Goal: Transaction & Acquisition: Purchase product/service

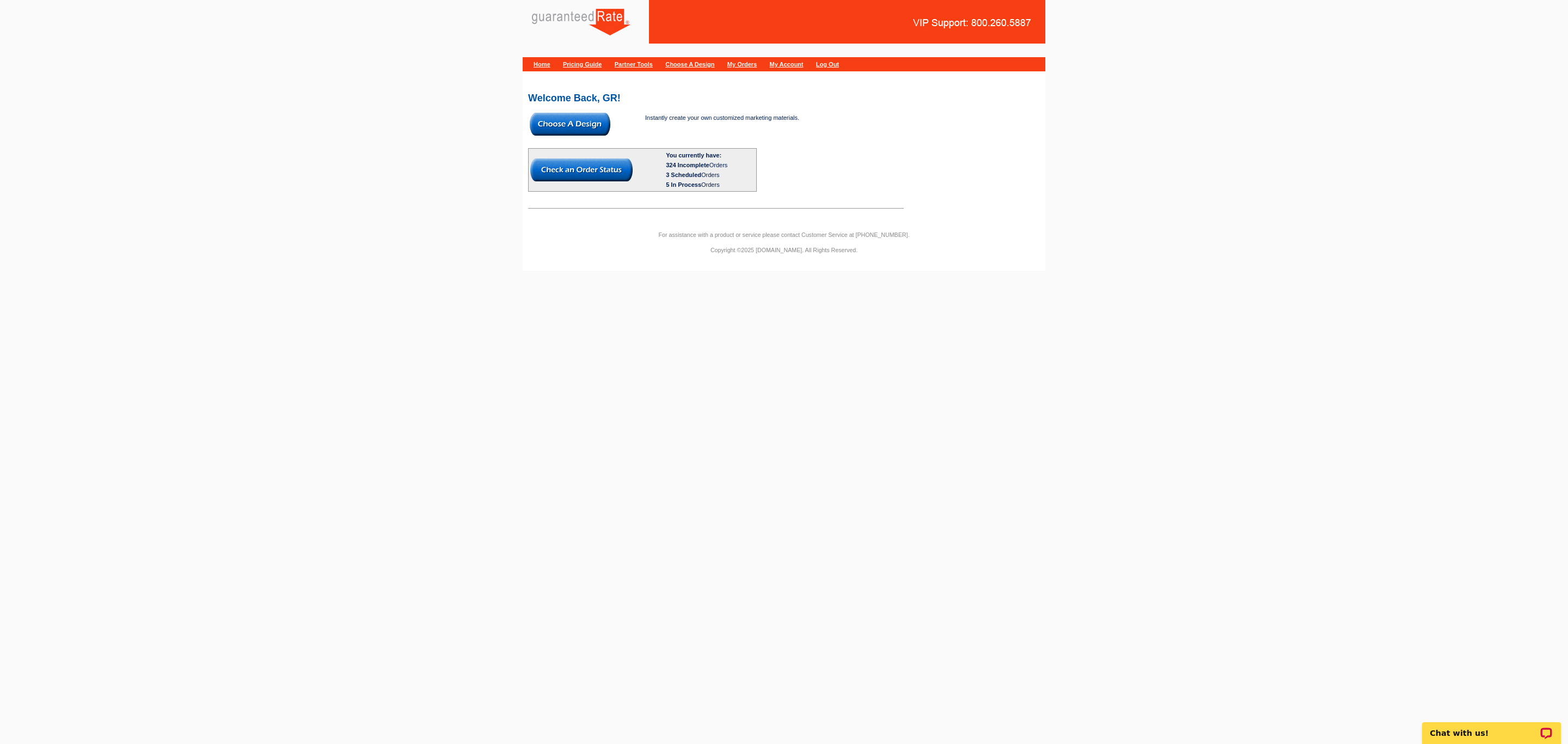
click at [589, 122] on img at bounding box center [570, 124] width 80 height 23
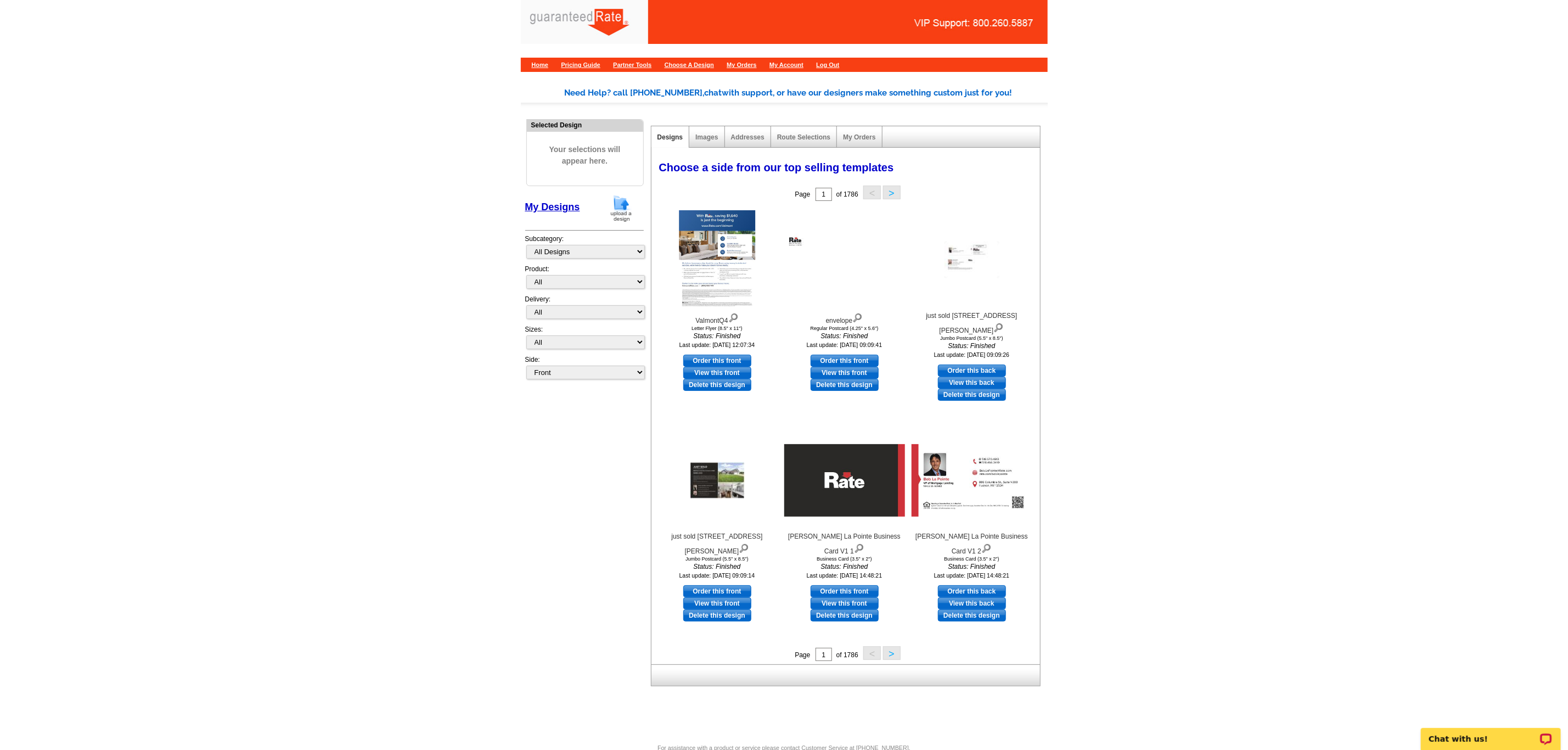
click at [627, 206] on img at bounding box center [621, 209] width 29 height 28
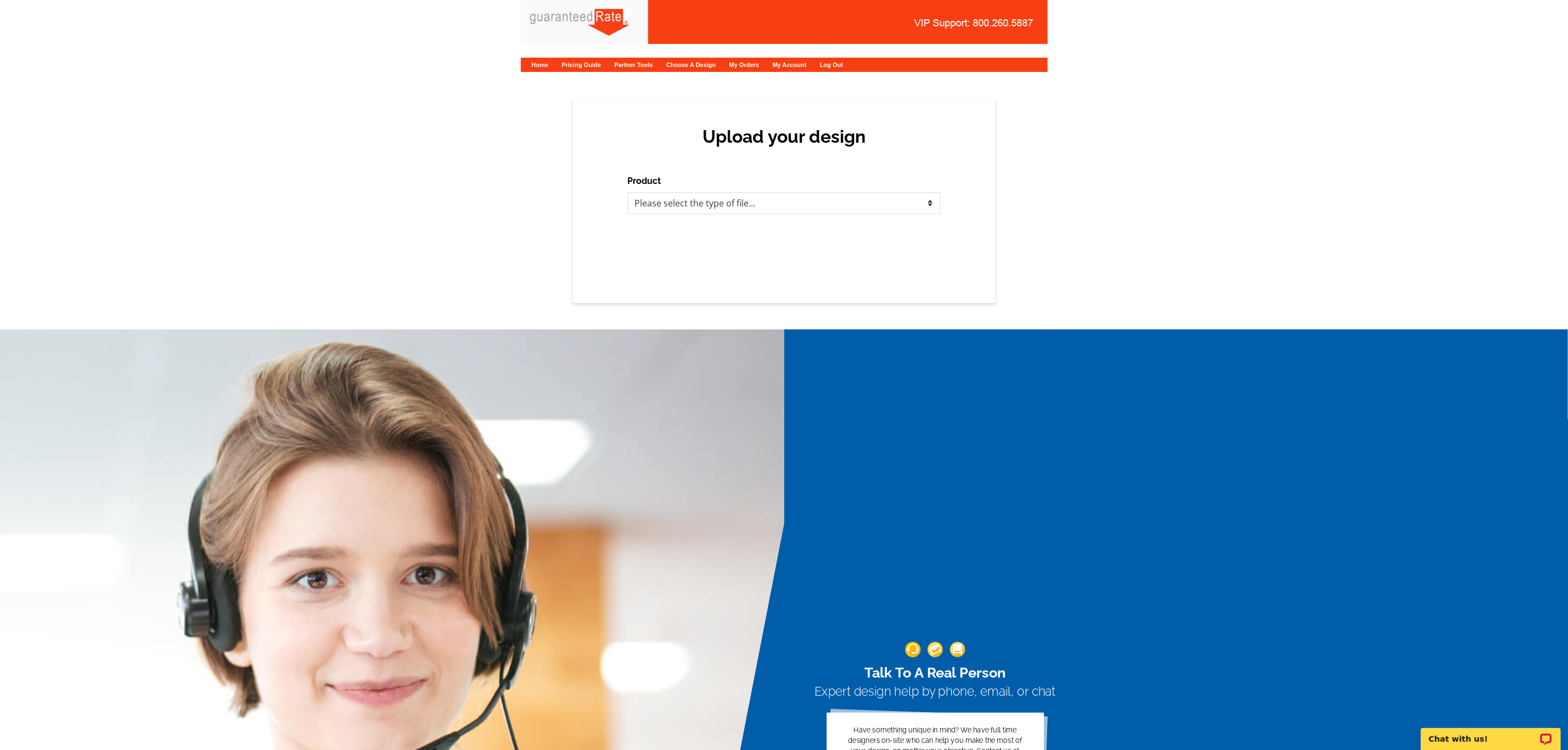
click at [733, 215] on div "Upload your design Product Please select the type of file... Postcards Calendar…" at bounding box center [784, 201] width 423 height 203
click at [723, 207] on select "Please select the type of file... Postcards Calendars Business Cards Letters an…" at bounding box center [784, 203] width 313 height 22
select select "3"
click at [628, 192] on select "Please select the type of file... Postcards Calendars Business Cards Letters an…" at bounding box center [784, 203] width 313 height 22
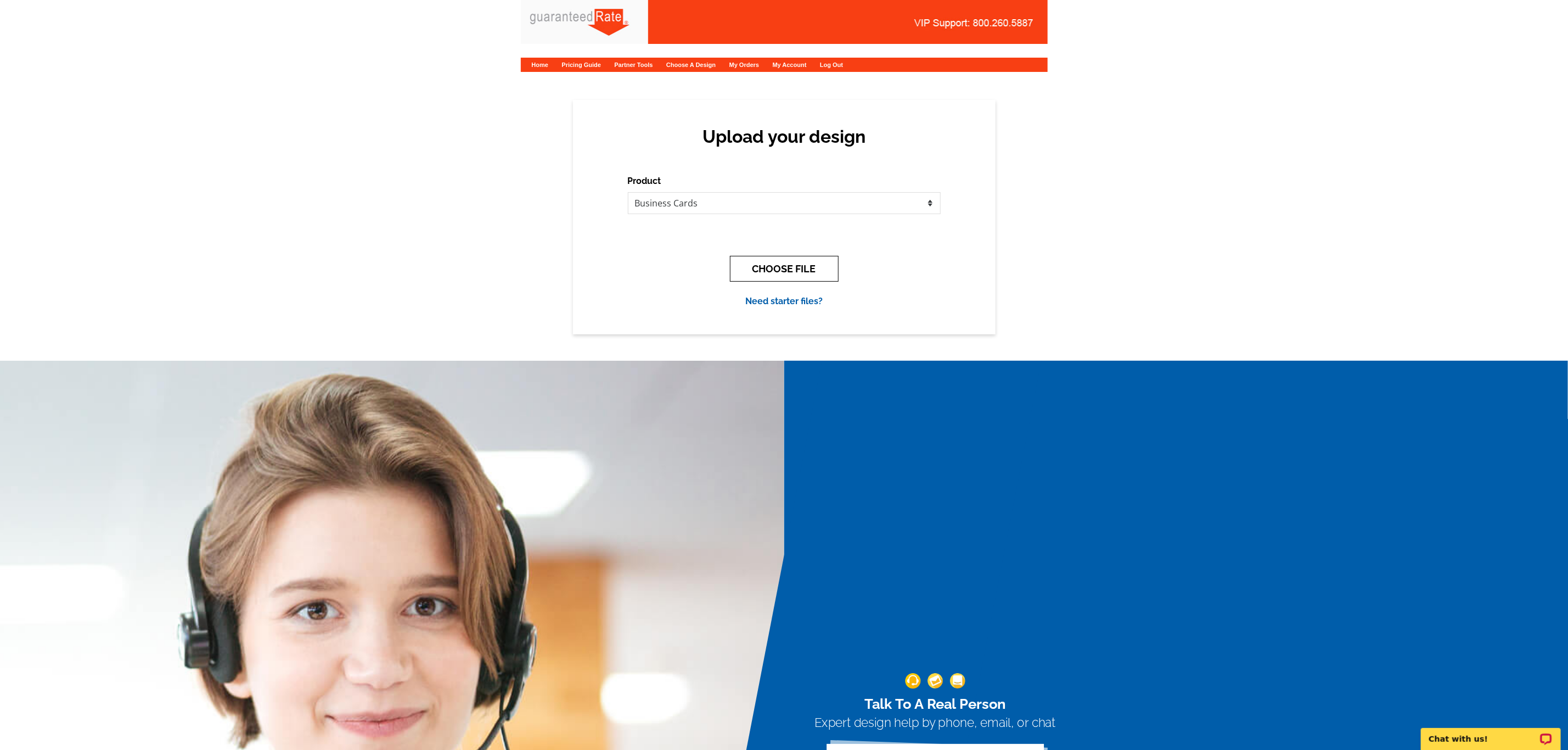
click at [790, 271] on button "CHOOSE FILE" at bounding box center [784, 269] width 109 height 26
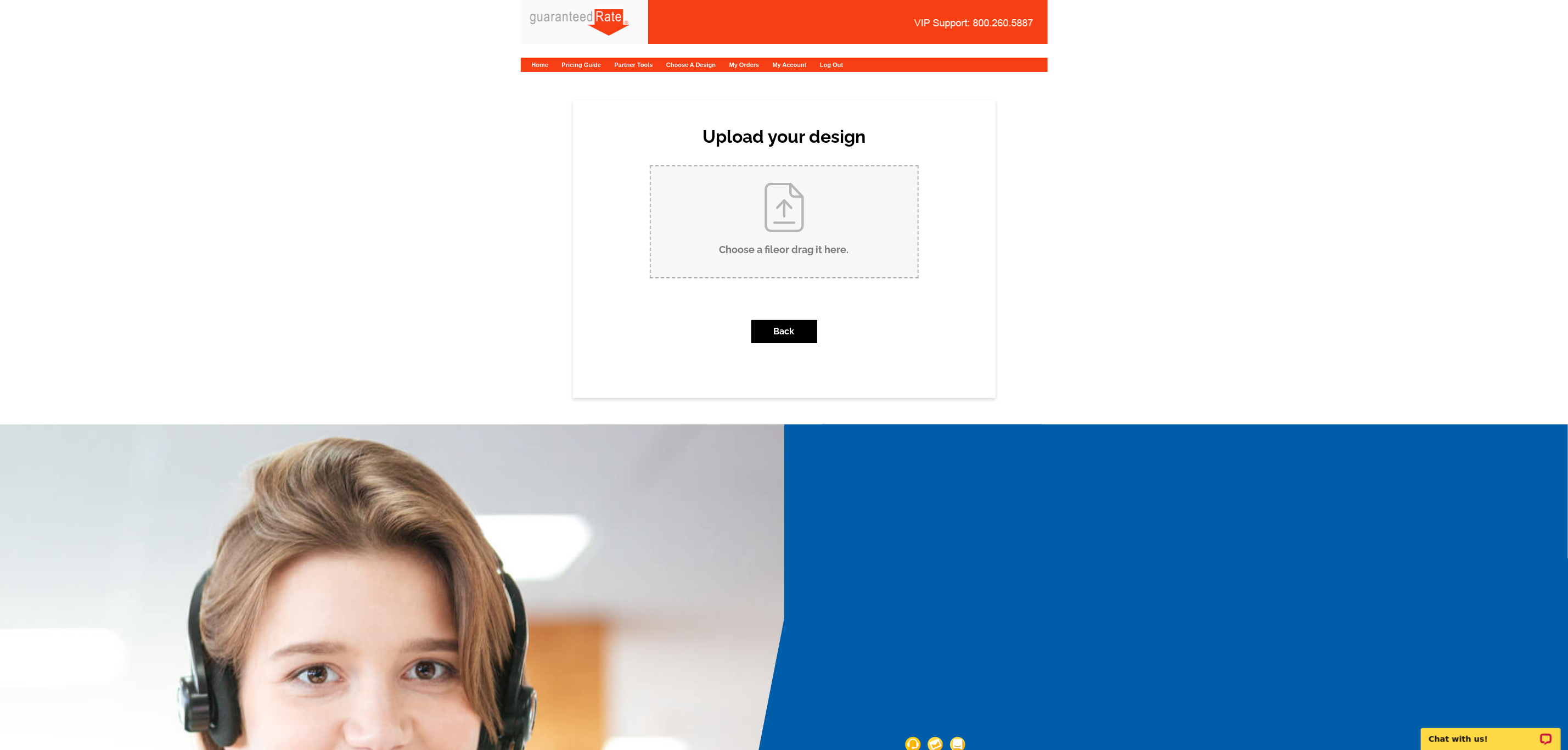
click at [886, 252] on input "Choose a file or drag it here ." at bounding box center [784, 222] width 267 height 111
type input "C:\fakepath\Pete Filippone Business Card V1.pdf"
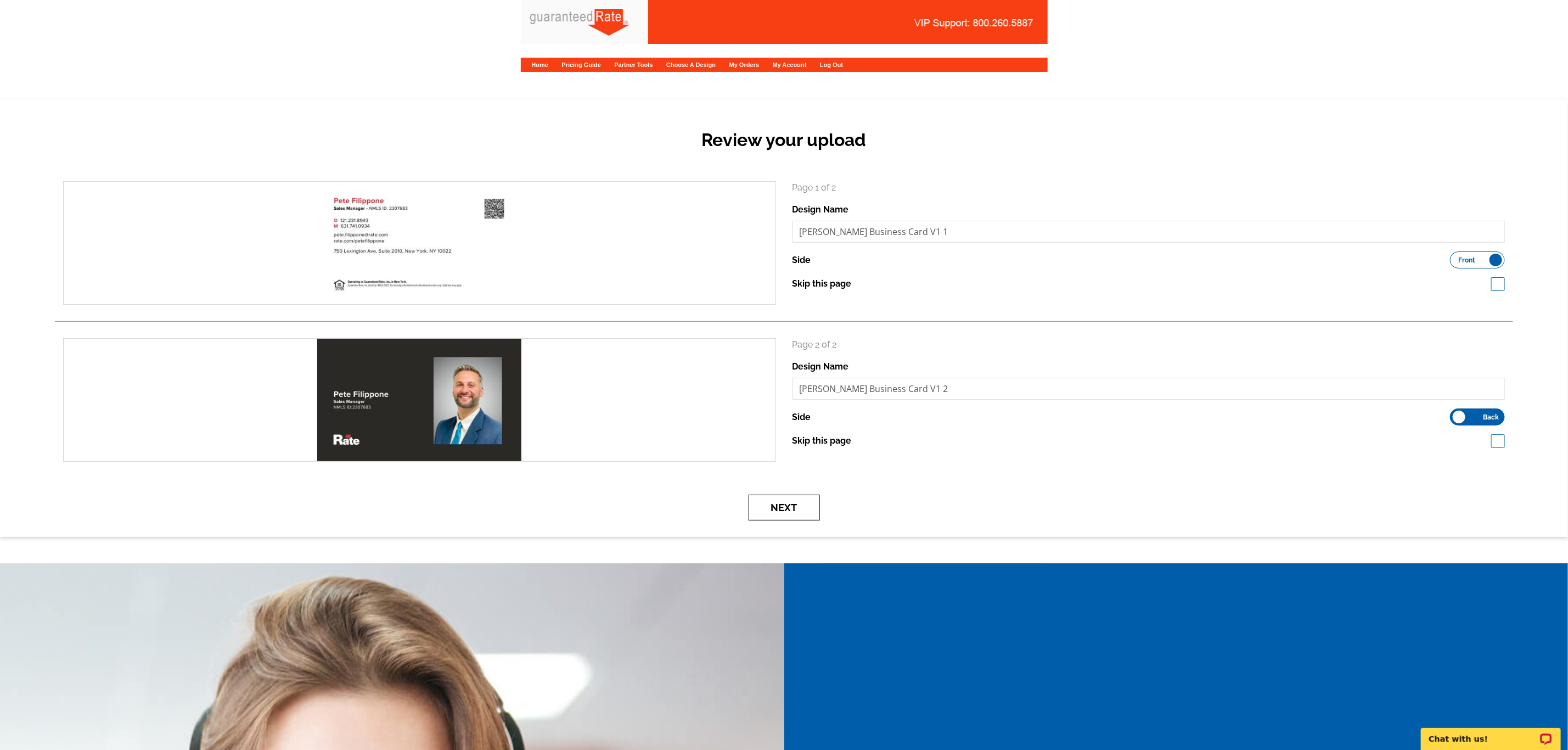
click at [787, 509] on button "Next" at bounding box center [784, 508] width 71 height 26
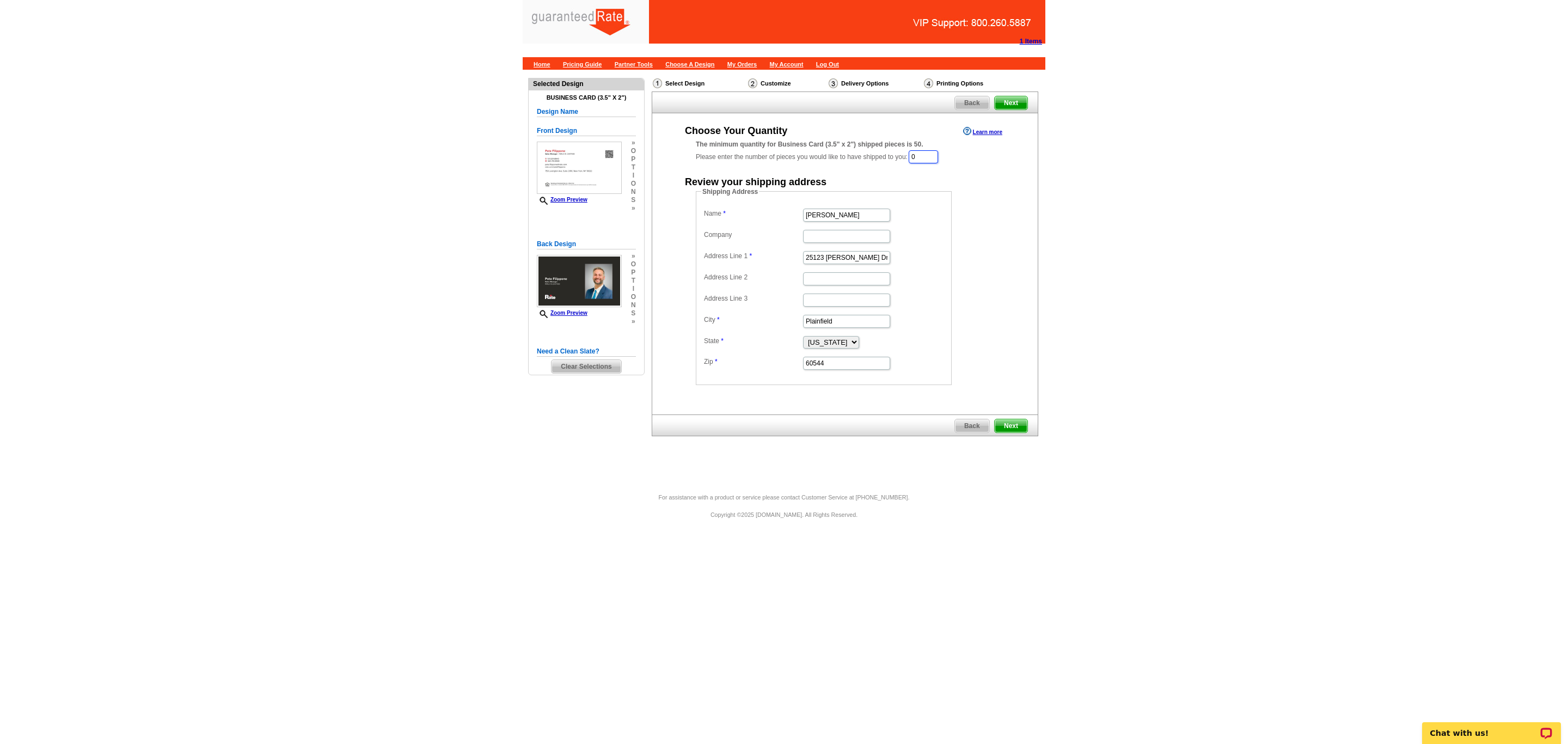
click at [923, 157] on input "0" at bounding box center [923, 156] width 29 height 13
type input "500"
type input "[PERSON_NAME]"
type input "Rate"
type input "3 Rose Ct"
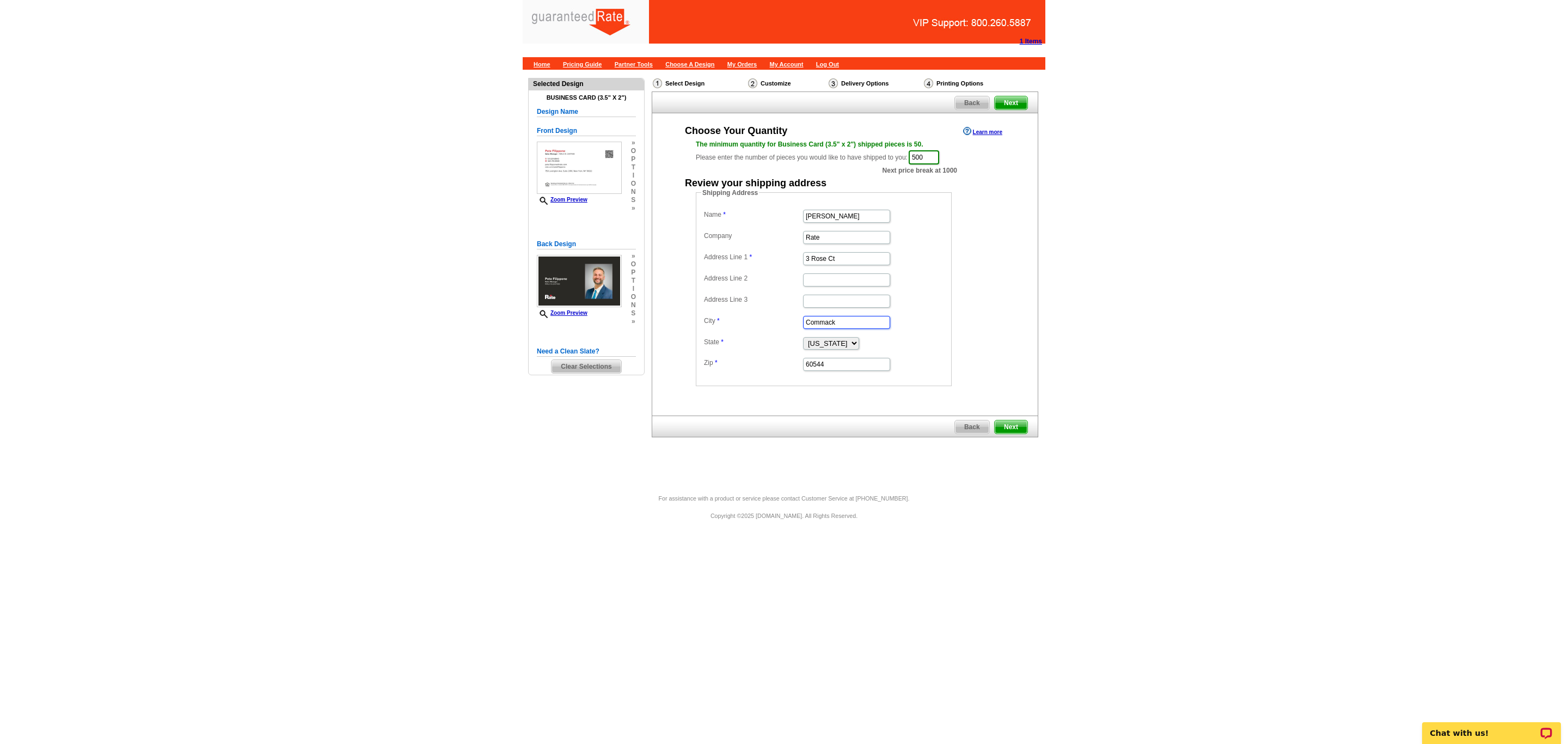
type input "Commack"
select select "NY"
type input "11725"
click at [1010, 431] on span "Next" at bounding box center [1011, 427] width 33 height 13
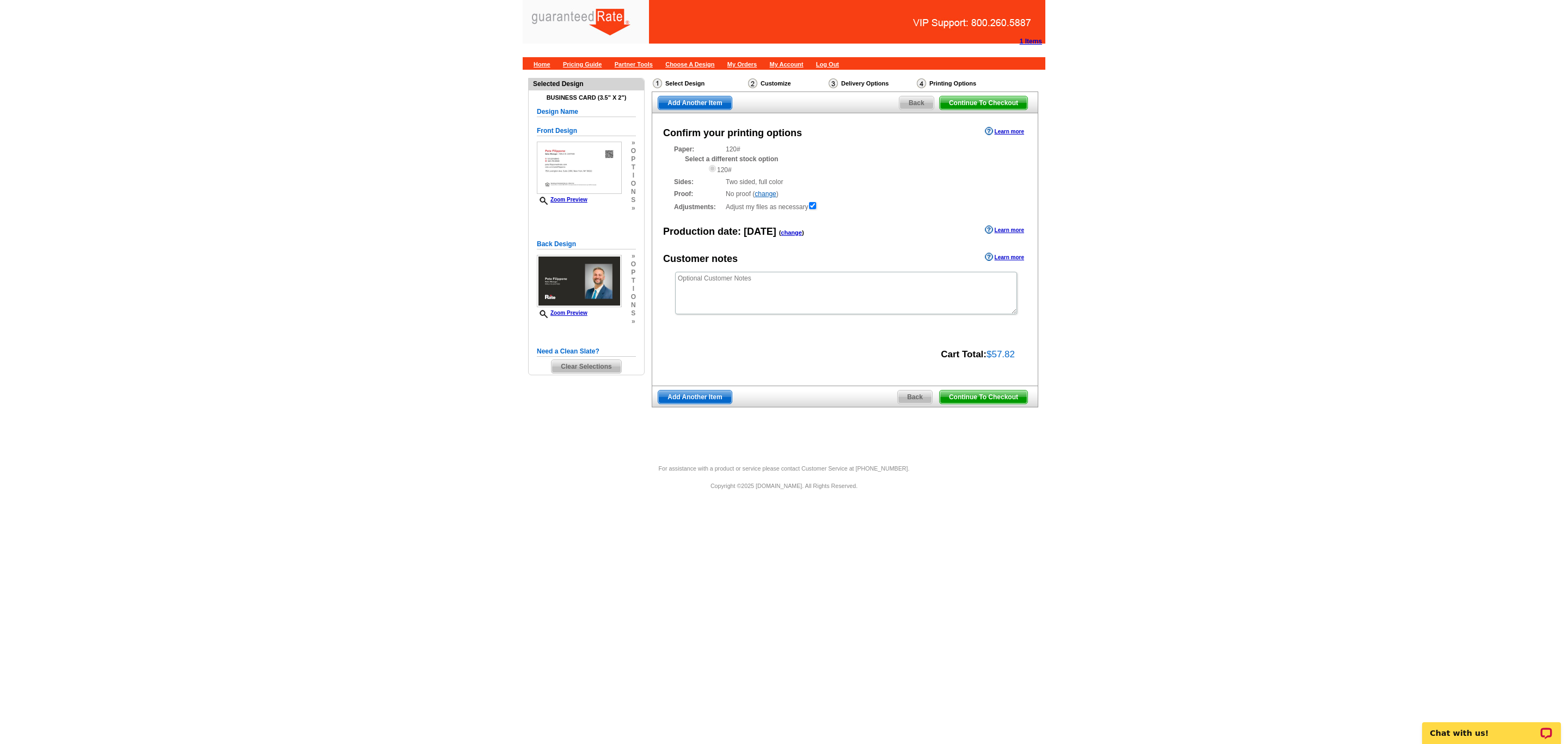
click at [959, 393] on span "Continue To Checkout" at bounding box center [984, 396] width 88 height 13
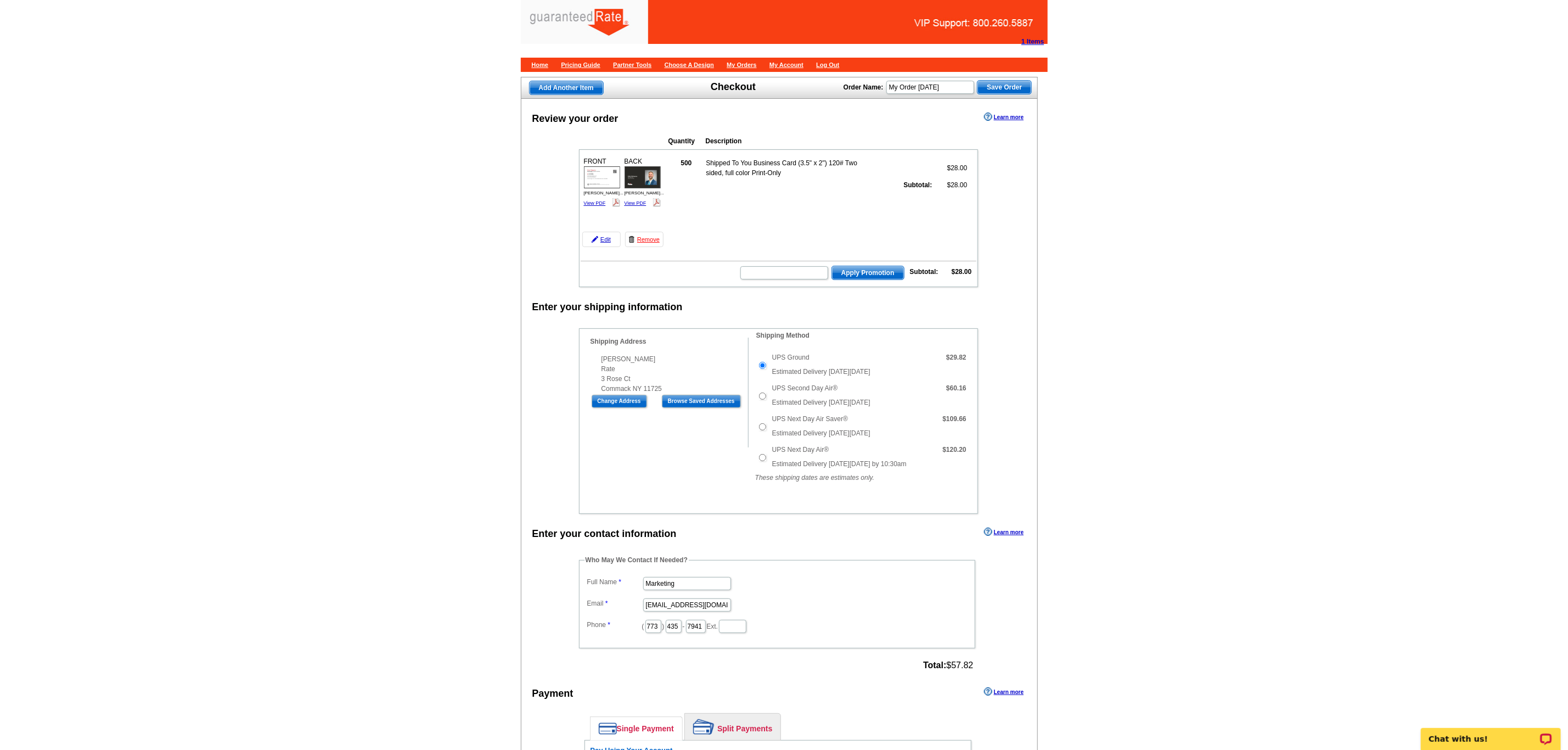
click at [689, 433] on div "Shipping Information Name Pete Filippone Company Rate Address Line 1 3 Rose Ct …" at bounding box center [779, 421] width 399 height 185
click at [707, 436] on div "Shipping Information Name Pete Filippone Company Rate Address Line 1 3 Rose Ct …" at bounding box center [779, 421] width 399 height 185
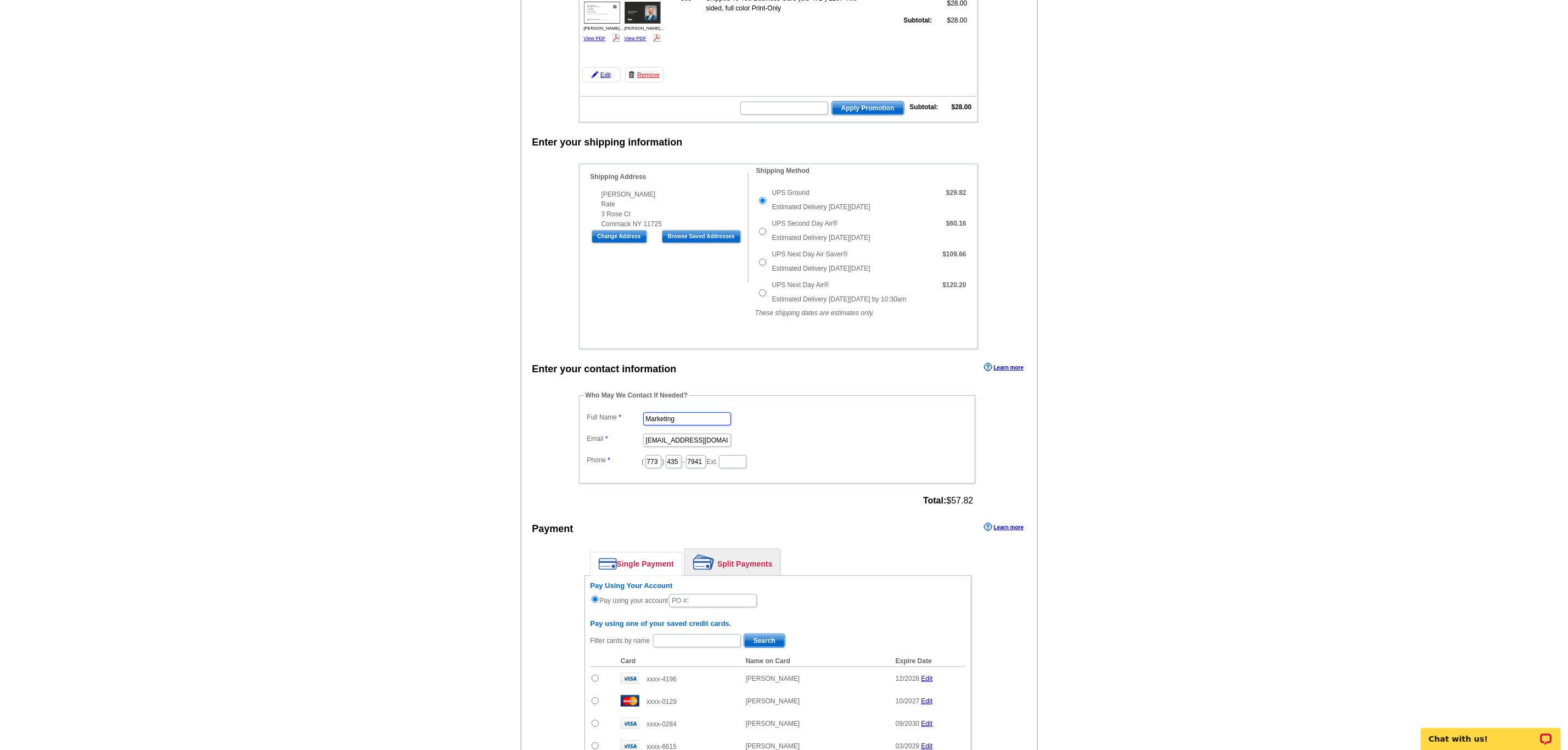
drag, startPoint x: 713, startPoint y: 438, endPoint x: 485, endPoint y: 425, distance: 228.4
click at [500, 425] on main "Add Another Item Checkout Order Name: My Order 2025-10-06 Save Order Review you…" at bounding box center [784, 488] width 1568 height 1165
type input "Daniel Zorn"
type input "daniel.zorn@rate.com"
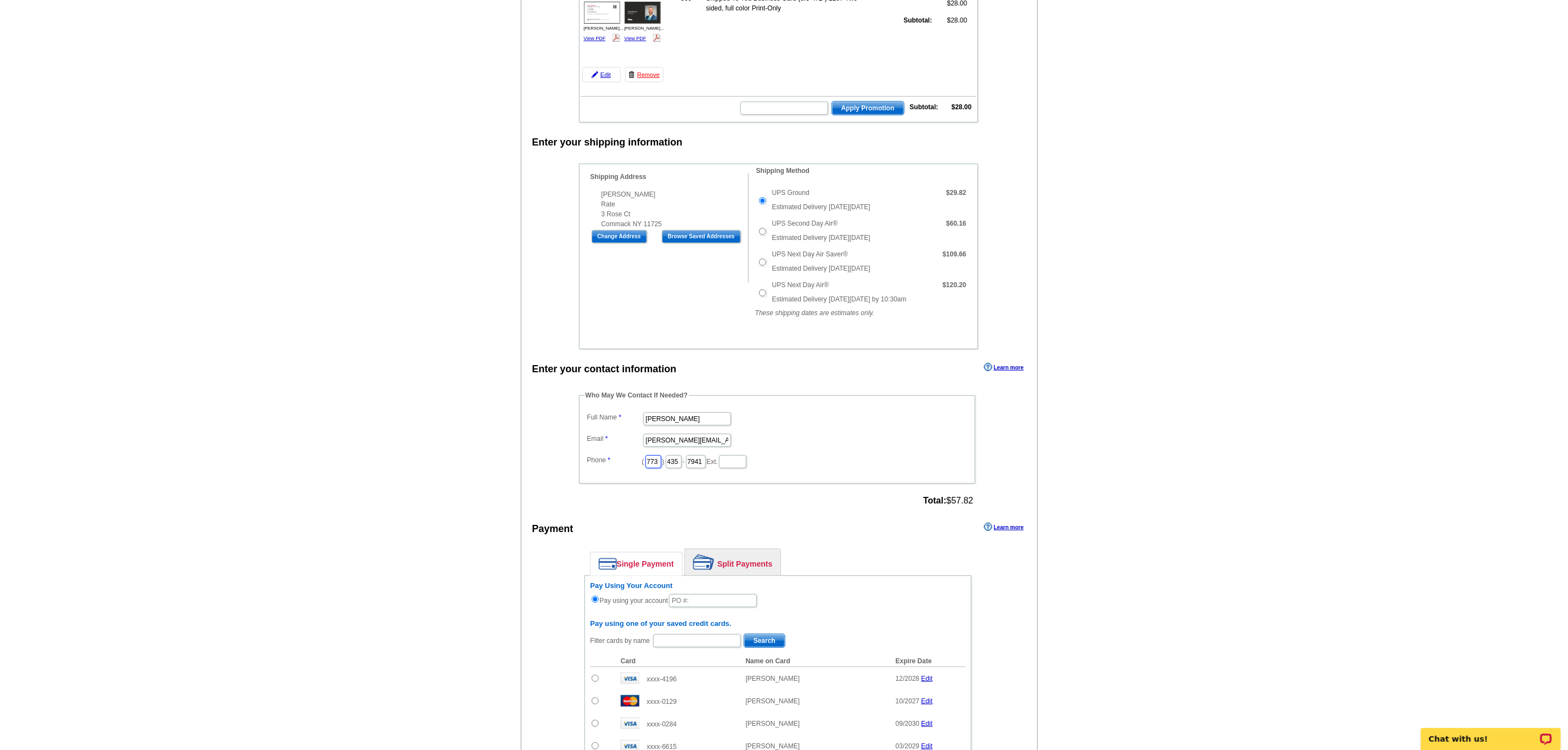
click at [662, 468] on input "773" at bounding box center [654, 461] width 16 height 13
type input "7"
type input "312"
type input "509"
type input "4245"
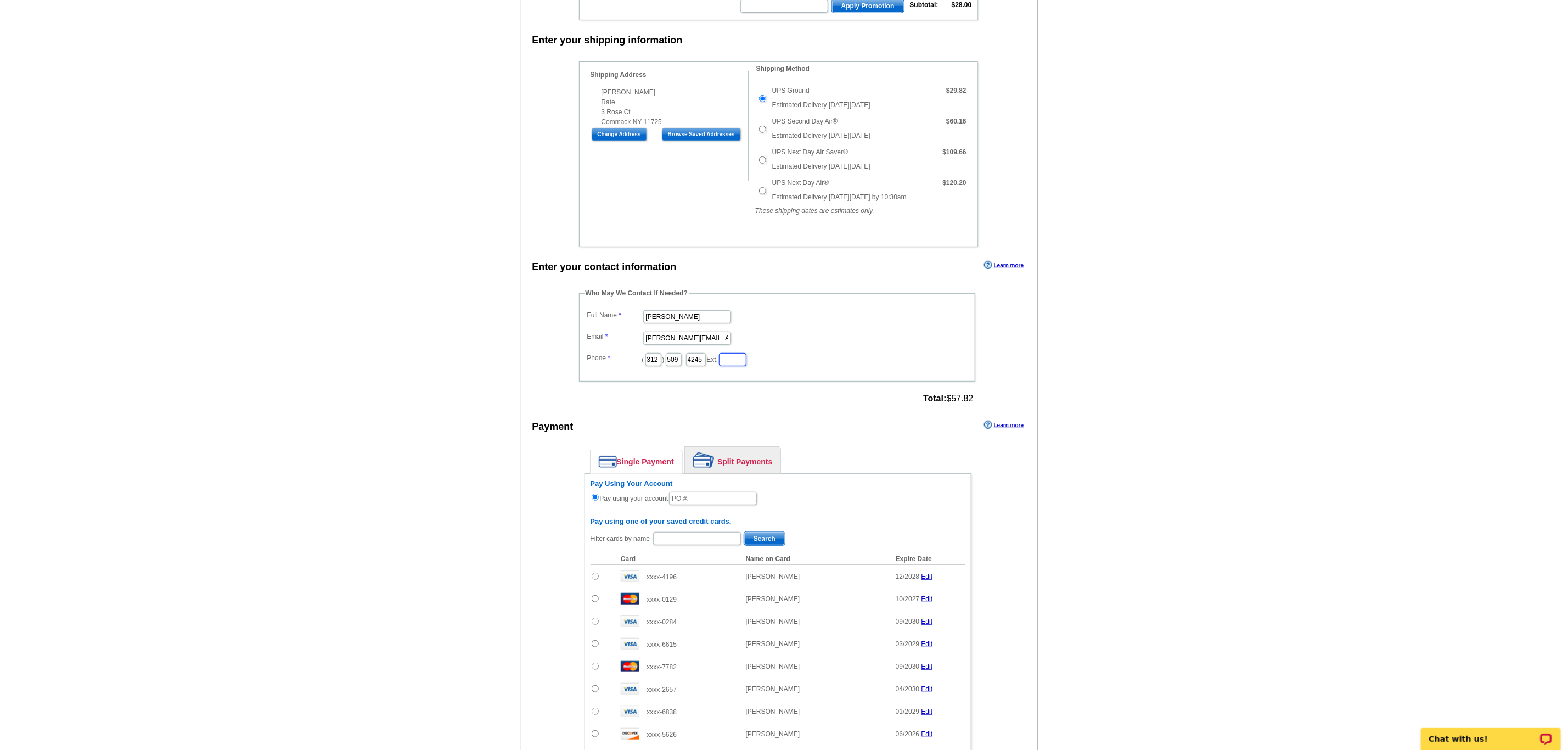
scroll to position [412, 0]
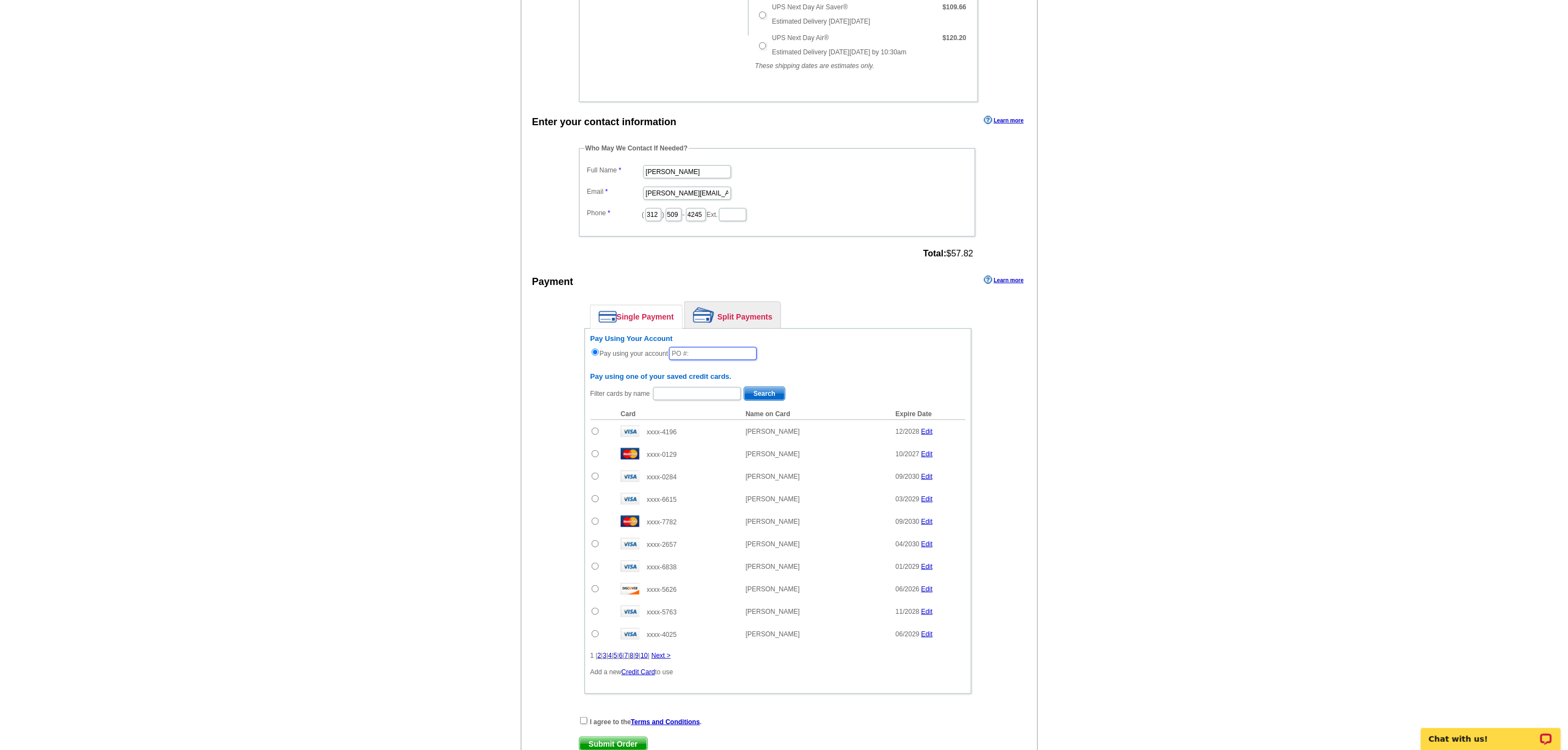
click at [687, 360] on input "text" at bounding box center [713, 353] width 88 height 13
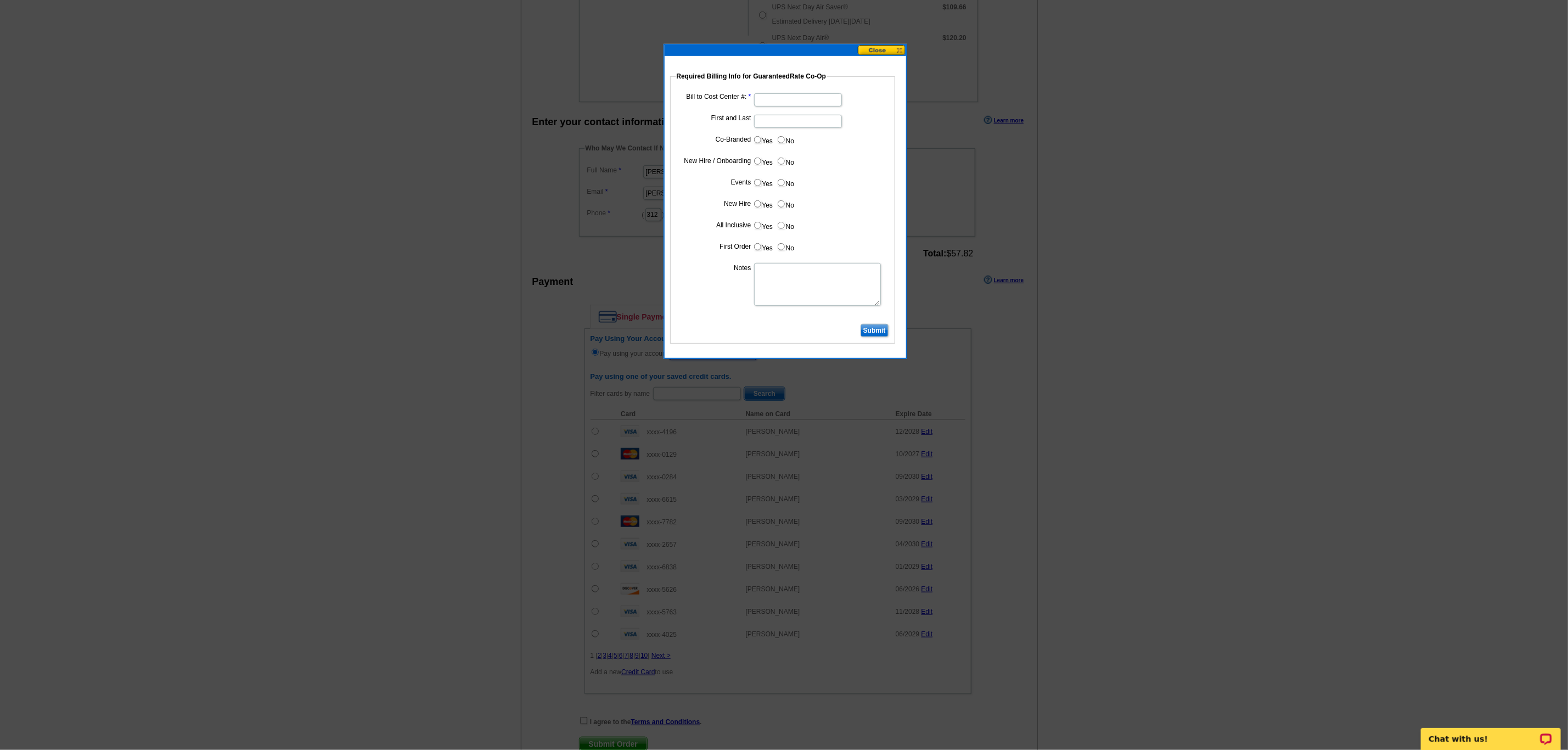
type input "10062025_DZ_340"
drag, startPoint x: 751, startPoint y: 91, endPoint x: 766, endPoint y: 99, distance: 17.0
click at [752, 91] on dl "Bill to Cost Center #: First and Last Co-Branded Yes No Cost paid by cobrand n/…" at bounding box center [782, 206] width 214 height 231
click at [767, 99] on input "Bill to Cost Center #:" at bounding box center [798, 99] width 88 height 13
type input "5293"
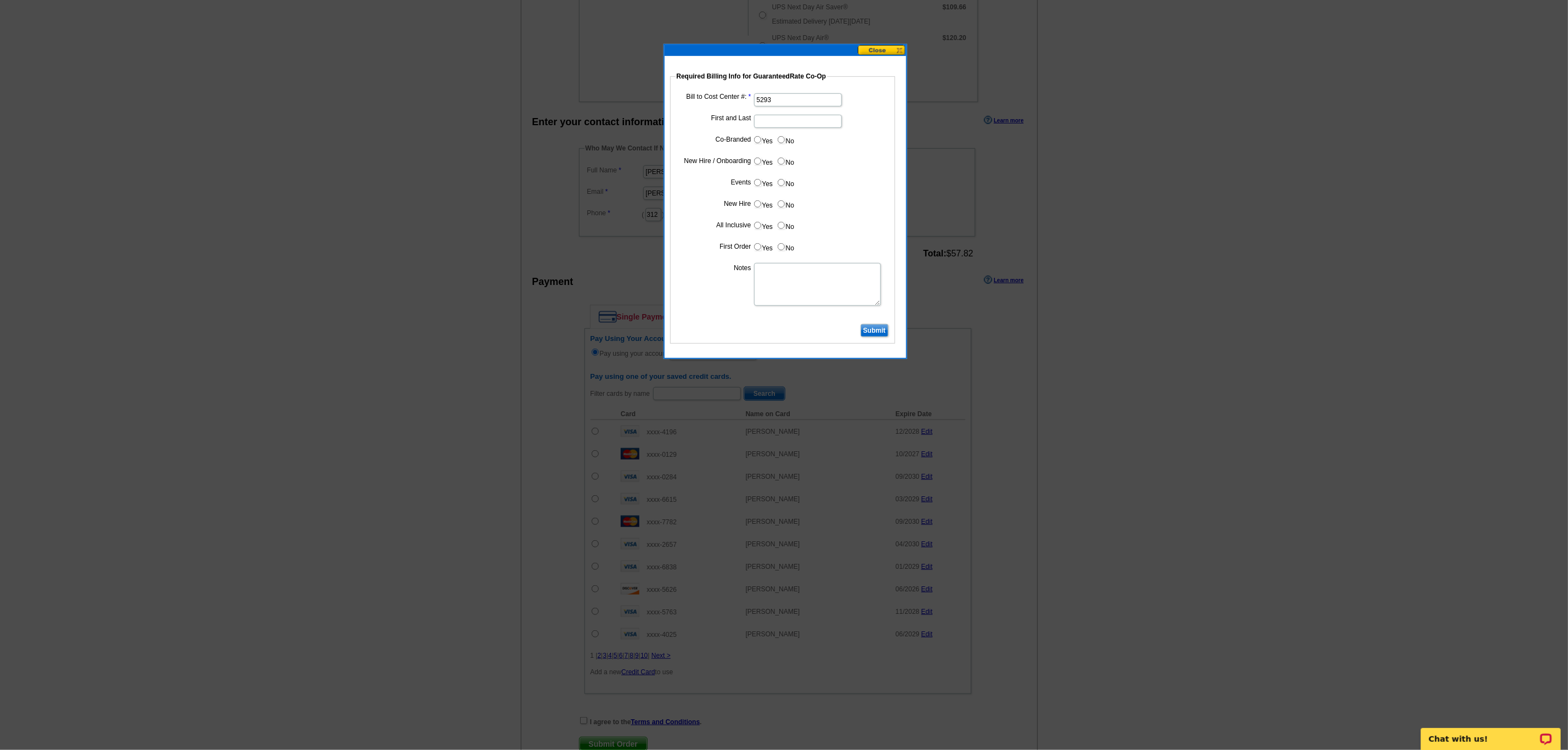
type input "D"
type input "p"
type input "[PERSON_NAME]"
click at [781, 137] on input "No" at bounding box center [781, 140] width 7 height 7
radio input "true"
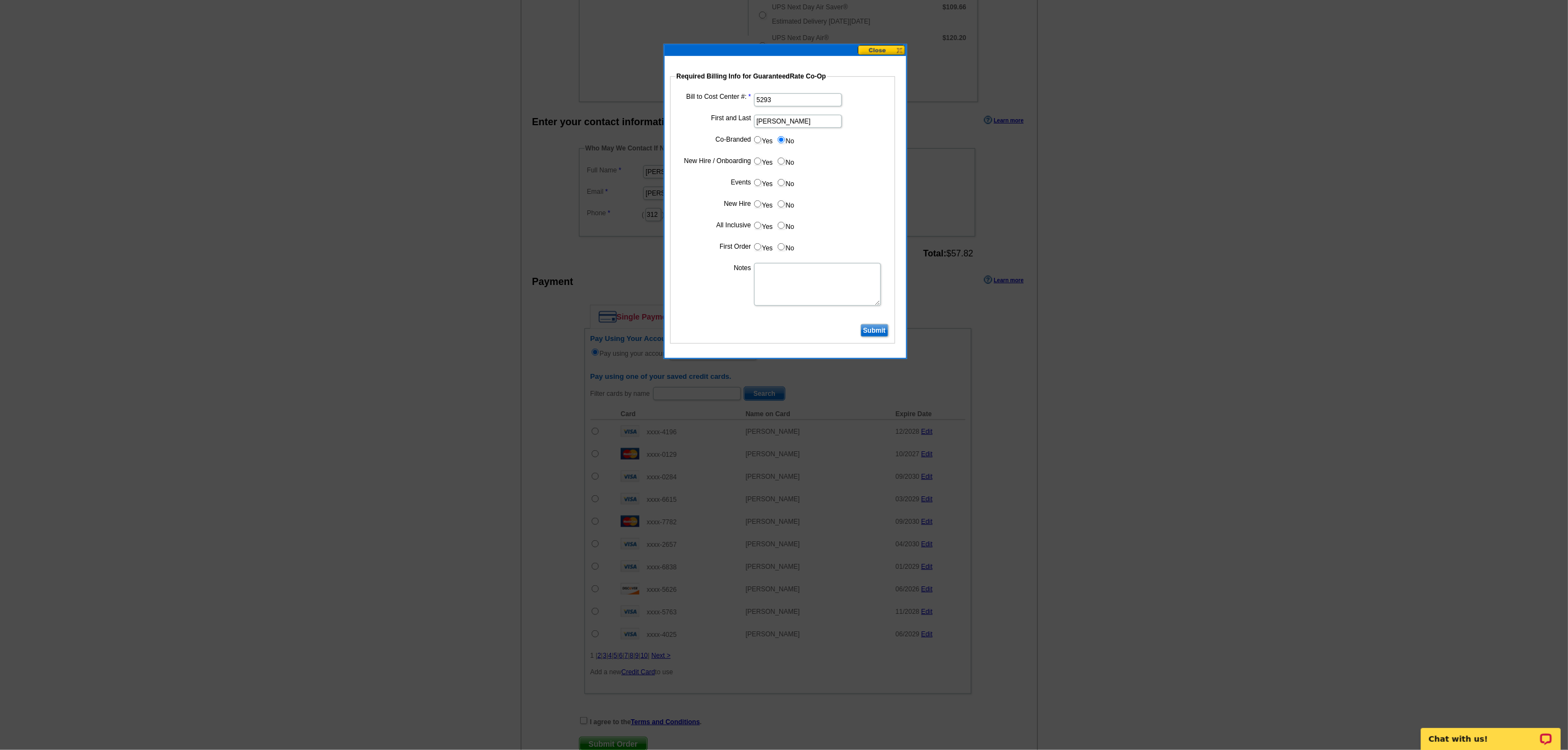
click at [754, 163] on input "Yes" at bounding box center [758, 161] width 7 height 7
radio input "true"
click at [781, 185] on input "No" at bounding box center [781, 183] width 7 height 7
radio input "true"
click at [759, 207] on input "Yes" at bounding box center [758, 204] width 7 height 7
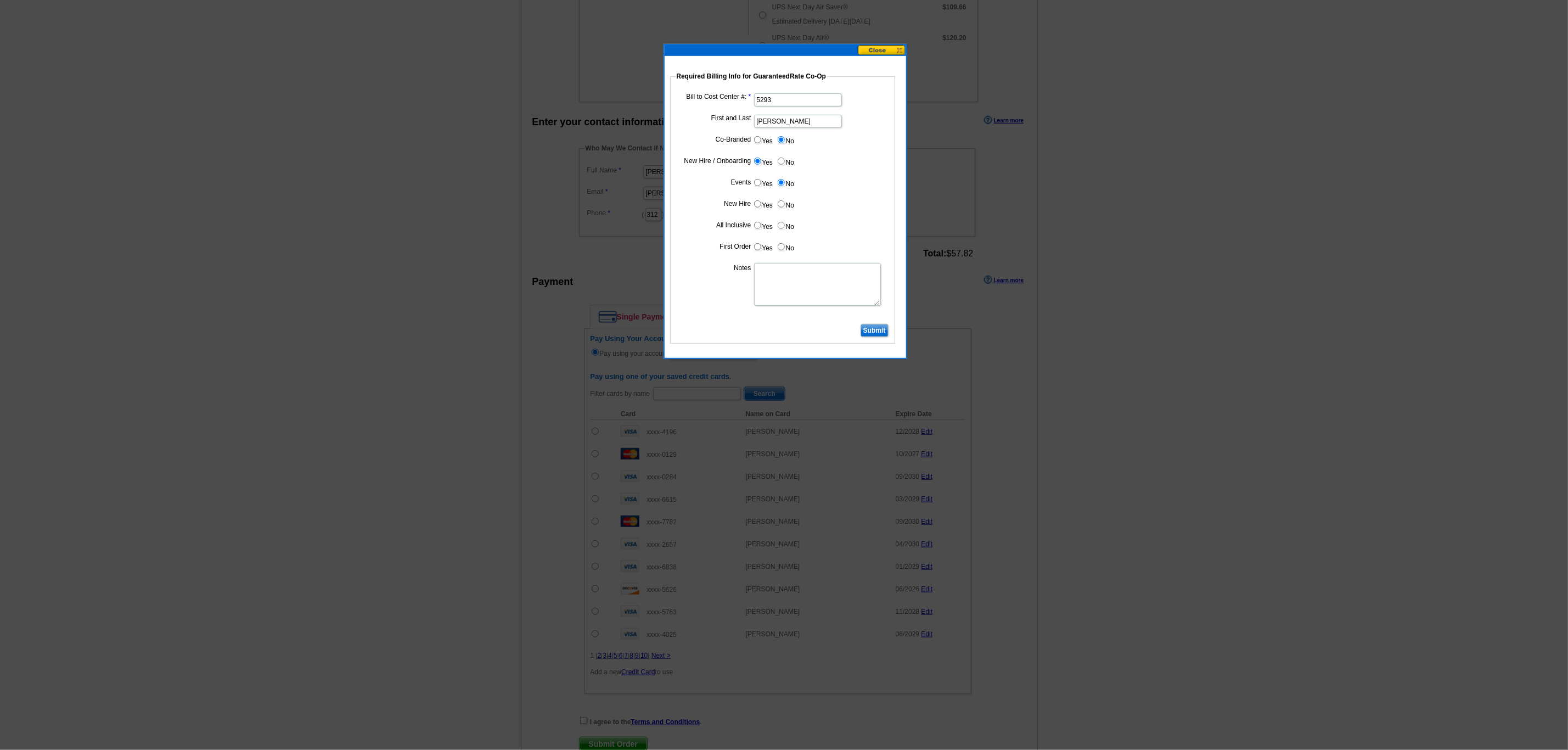
radio input "true"
click at [782, 229] on input "No" at bounding box center [781, 225] width 7 height 7
radio input "true"
click at [757, 247] on input "Yes" at bounding box center [758, 247] width 7 height 7
radio input "true"
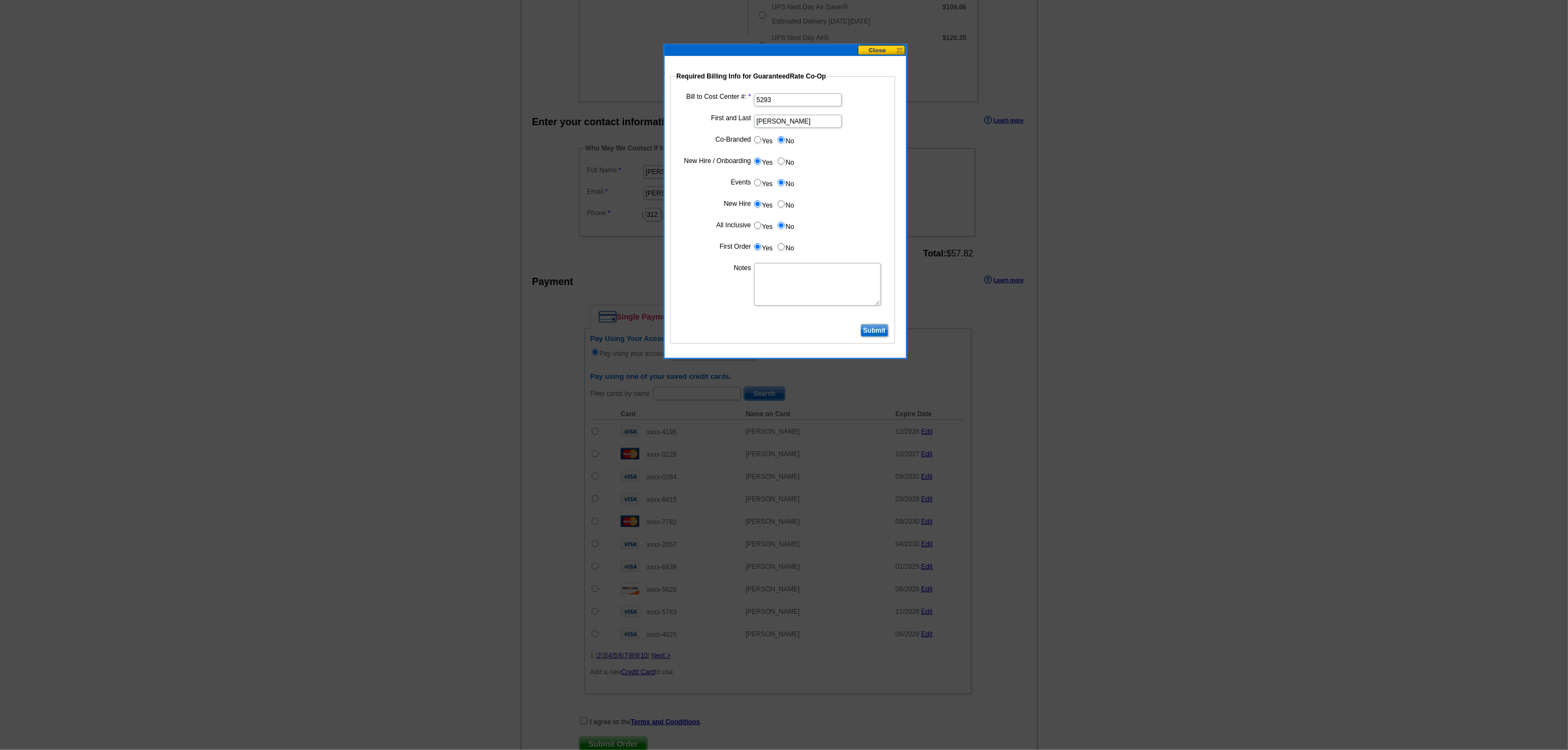
click at [794, 304] on textarea "Notes" at bounding box center [817, 284] width 127 height 43
type textarea "CC: 5293. Charge to branch and not individual."
click at [868, 334] on input "Submit" at bounding box center [875, 330] width 28 height 13
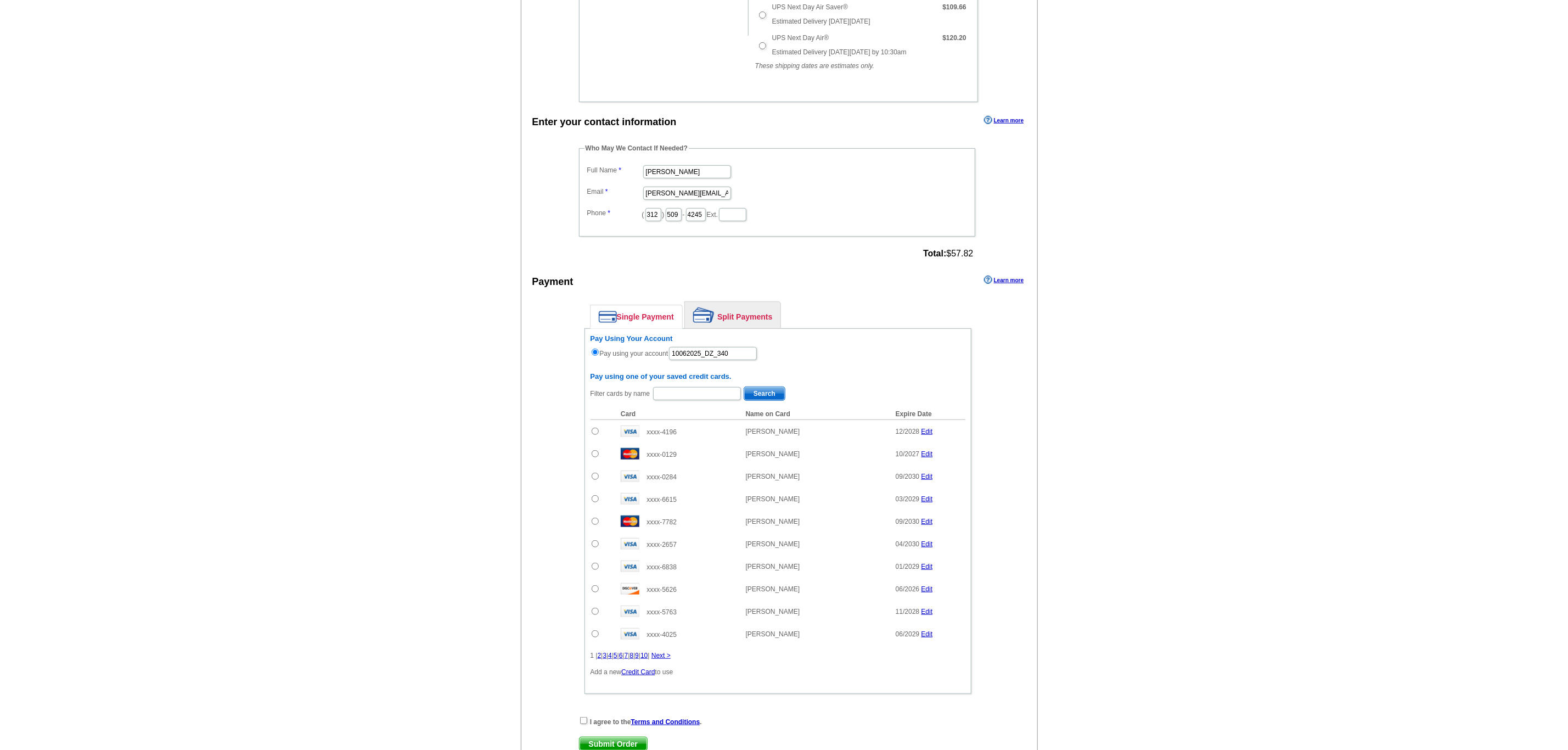
scroll to position [557, 0]
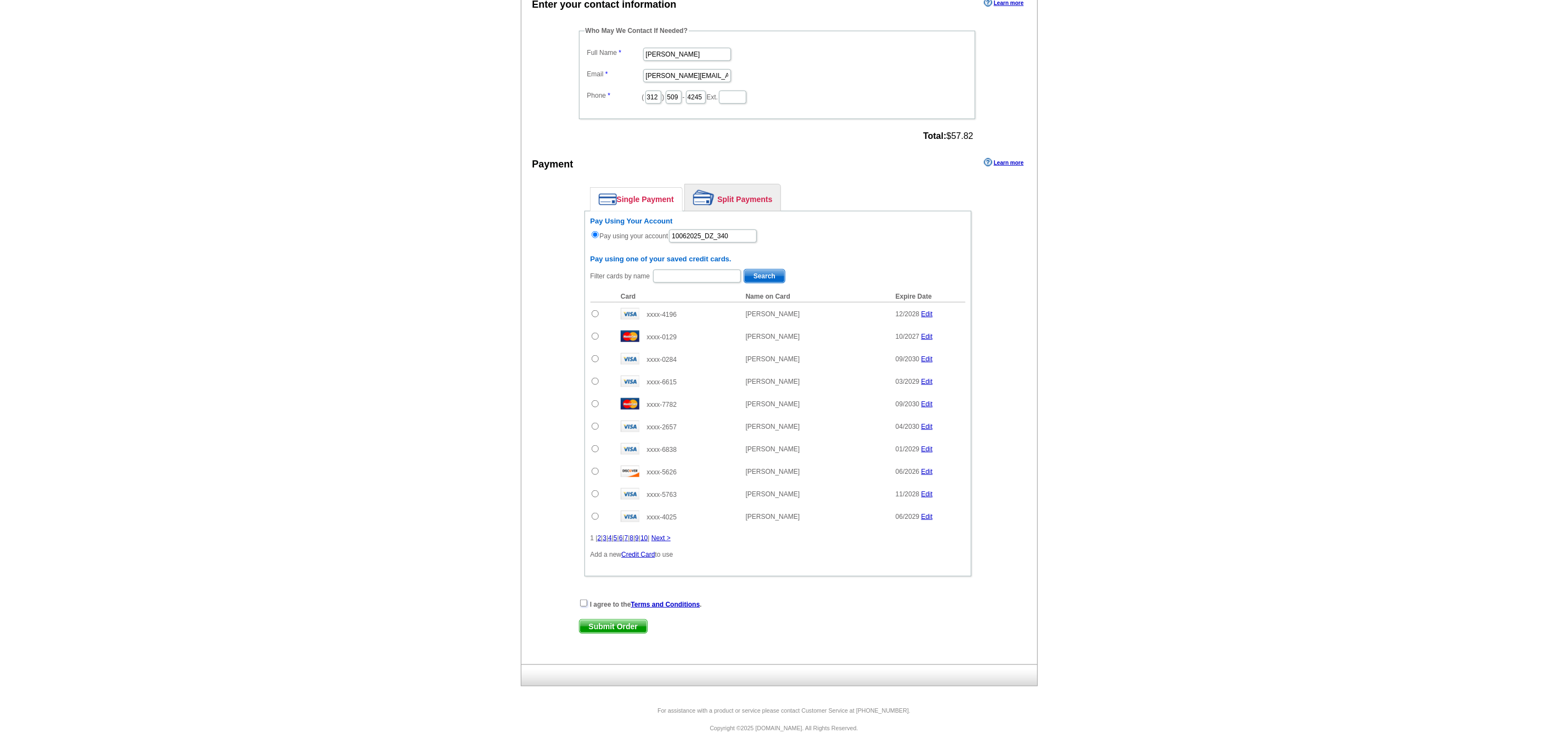
click at [580, 600] on input "checkbox" at bounding box center [584, 603] width 7 height 7
checkbox input "true"
click at [597, 630] on span "Submit Order" at bounding box center [614, 626] width 68 height 13
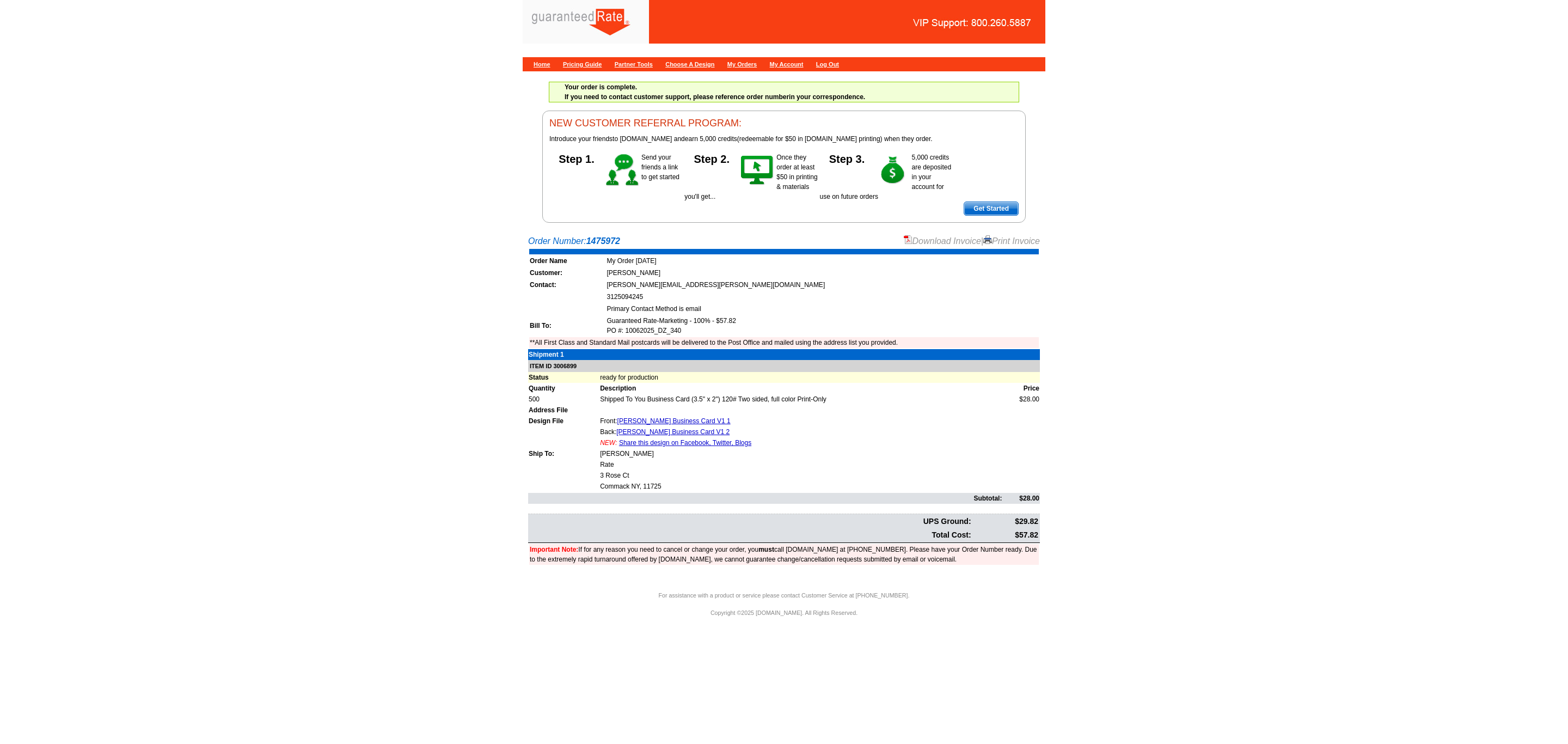
click at [933, 239] on link "Download Invoice" at bounding box center [942, 240] width 77 height 9
